Goal: Task Accomplishment & Management: Manage account settings

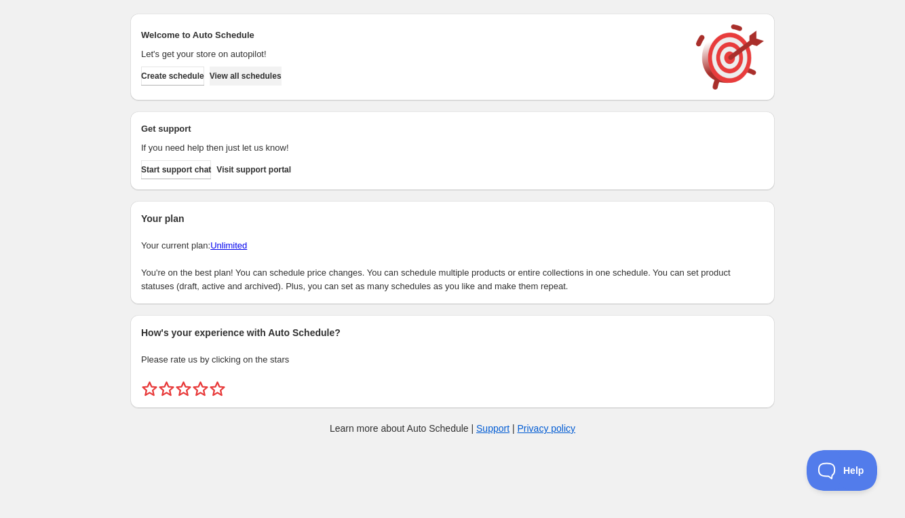
click at [277, 80] on span "View all schedules" at bounding box center [246, 76] width 72 height 11
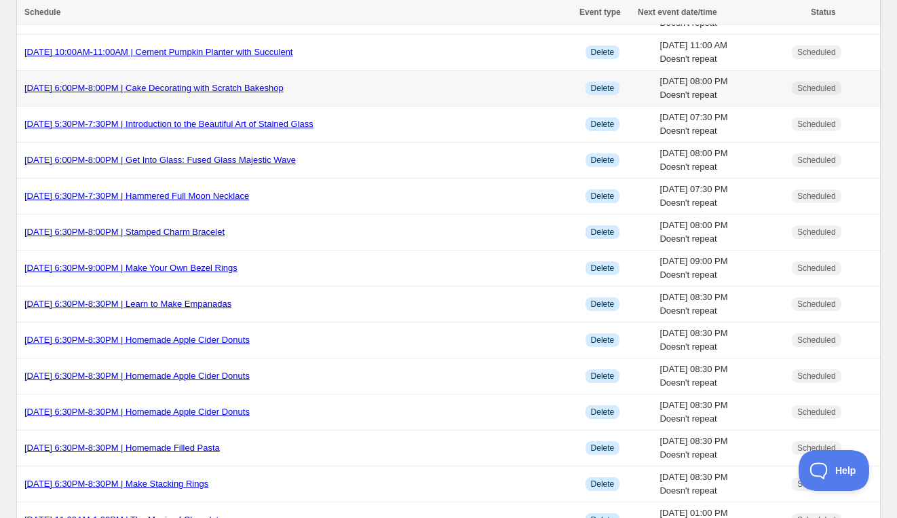
scroll to position [1254, 0]
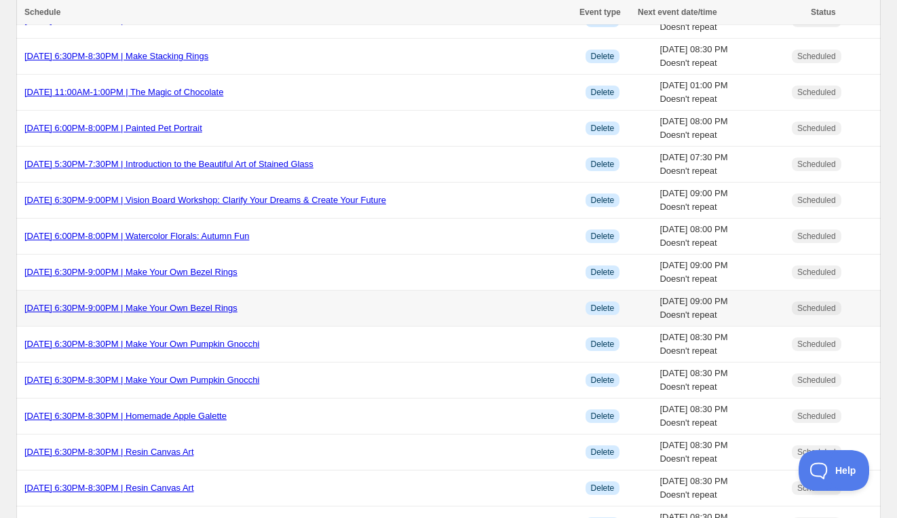
click at [481, 305] on td "Thursday, November 13th | 6:30PM-9:00PM | Make Your Own Bezel Rings" at bounding box center [298, 308] width 565 height 36
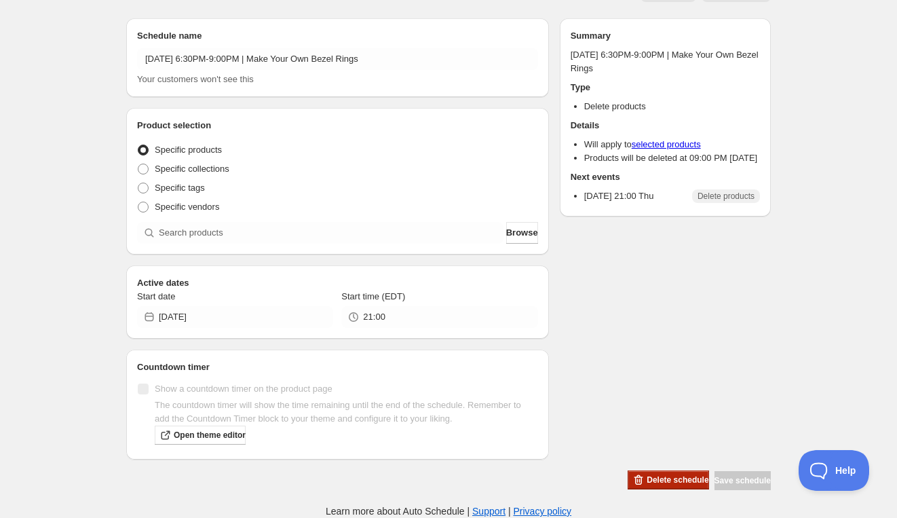
scroll to position [89, 0]
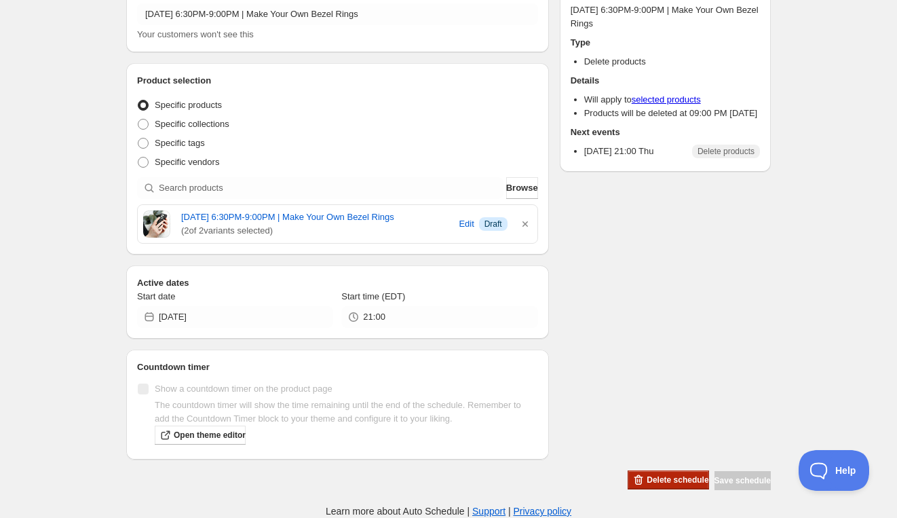
click at [664, 481] on span "Delete schedule" at bounding box center [678, 479] width 62 height 11
